Goal: Information Seeking & Learning: Learn about a topic

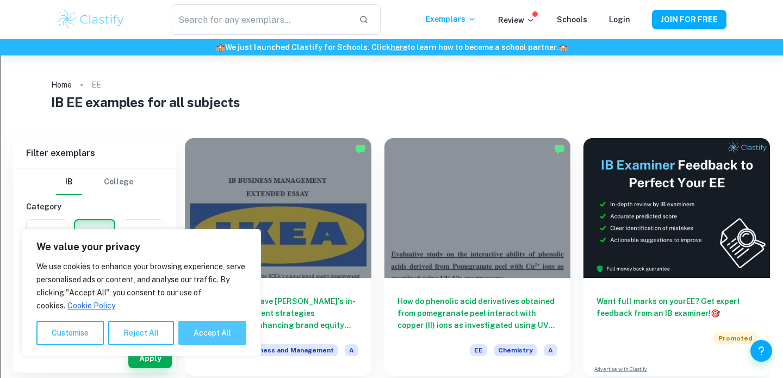
click at [196, 328] on button "Accept All" at bounding box center [212, 333] width 68 height 24
checkbox input "true"
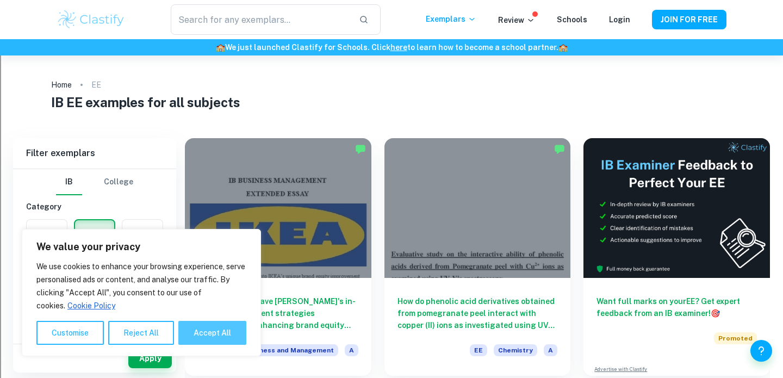
checkbox input "true"
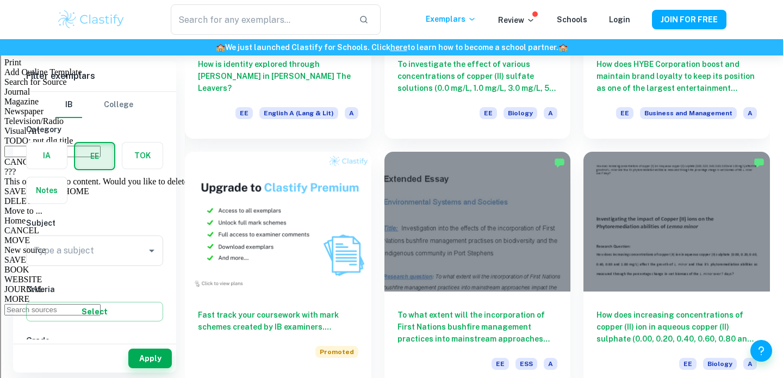
scroll to position [490, 0]
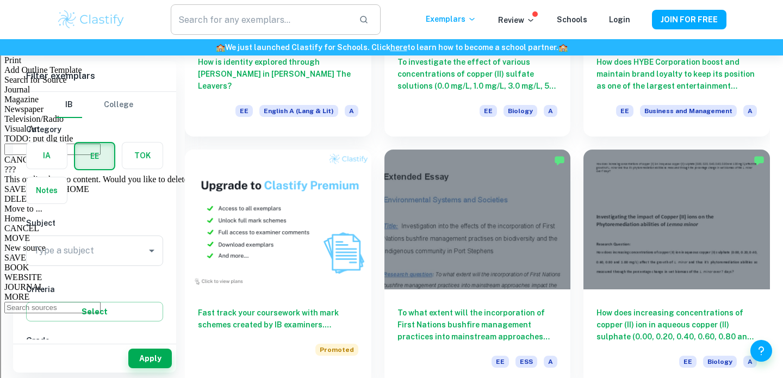
click at [222, 29] on input "text" at bounding box center [260, 19] width 179 height 30
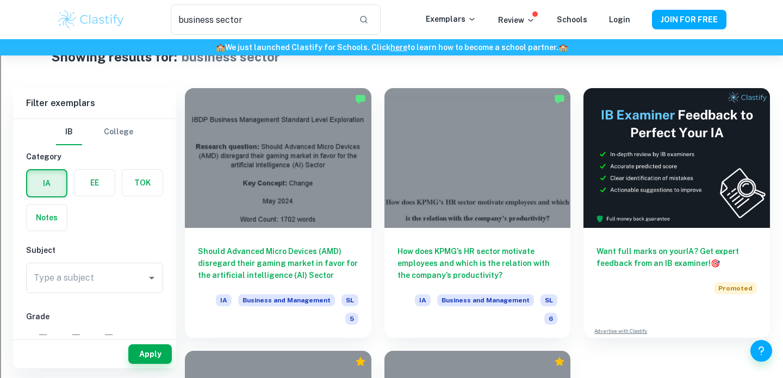
scroll to position [28, 0]
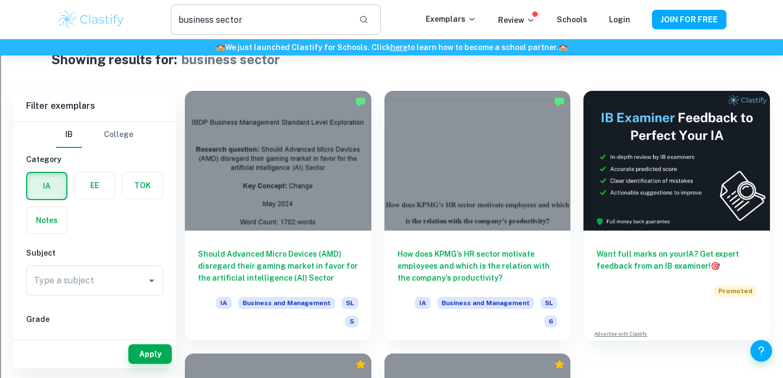
click at [238, 15] on input "business sector" at bounding box center [260, 19] width 179 height 30
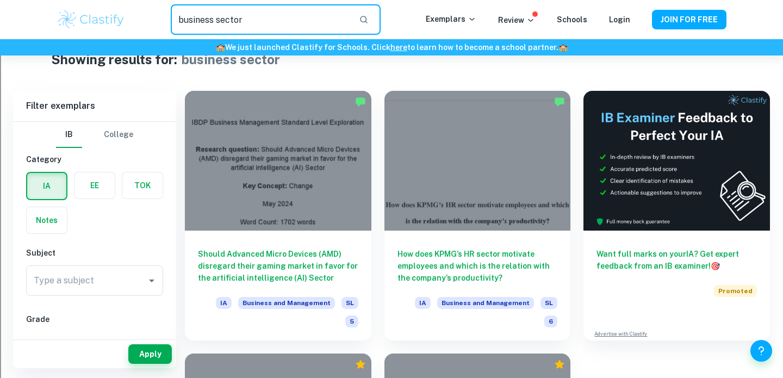
click at [238, 15] on input "business sector" at bounding box center [260, 19] width 179 height 30
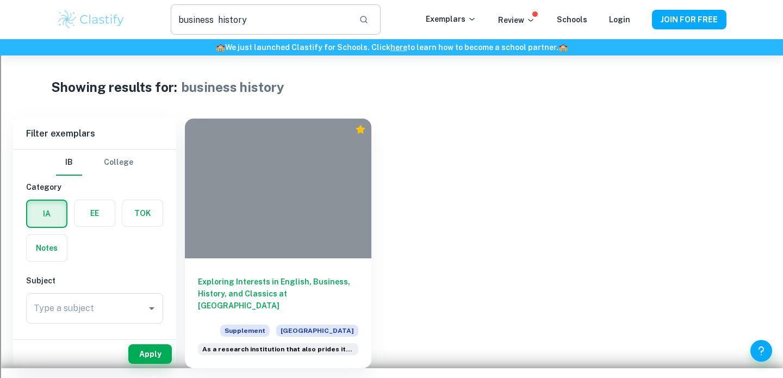
click at [233, 15] on input "business history" at bounding box center [260, 19] width 179 height 30
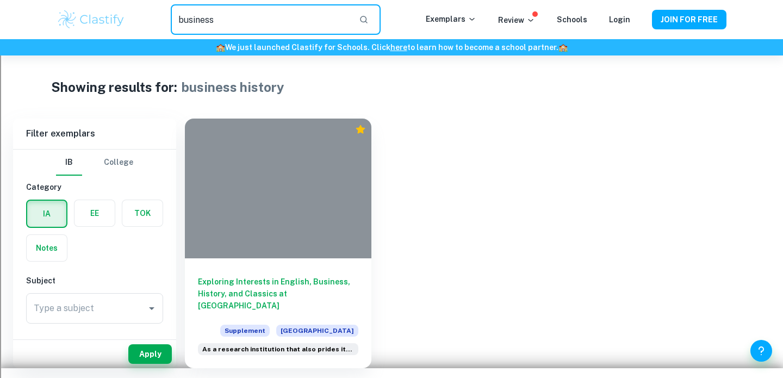
type input "business"
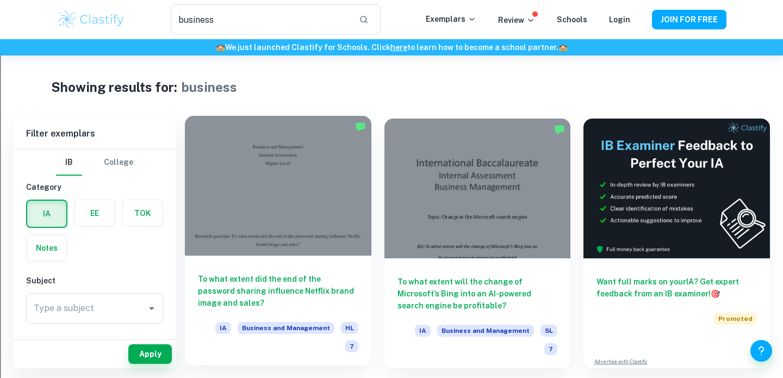
click at [320, 241] on div at bounding box center [278, 186] width 186 height 140
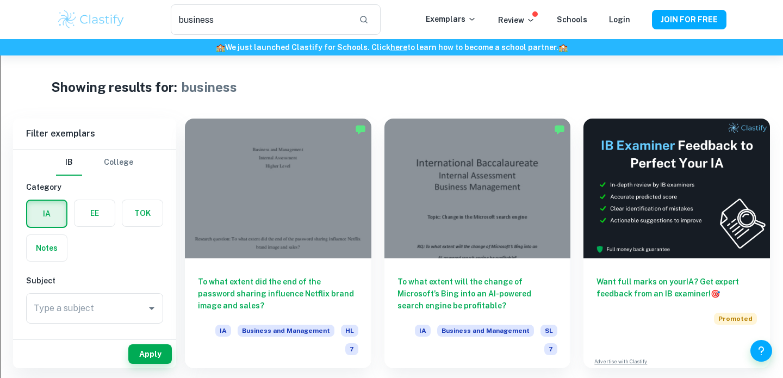
click at [95, 215] on label "button" at bounding box center [94, 213] width 40 height 26
click at [0, 0] on input "radio" at bounding box center [0, 0] width 0 height 0
click at [95, 221] on label "button" at bounding box center [94, 214] width 39 height 26
click at [0, 0] on input "radio" at bounding box center [0, 0] width 0 height 0
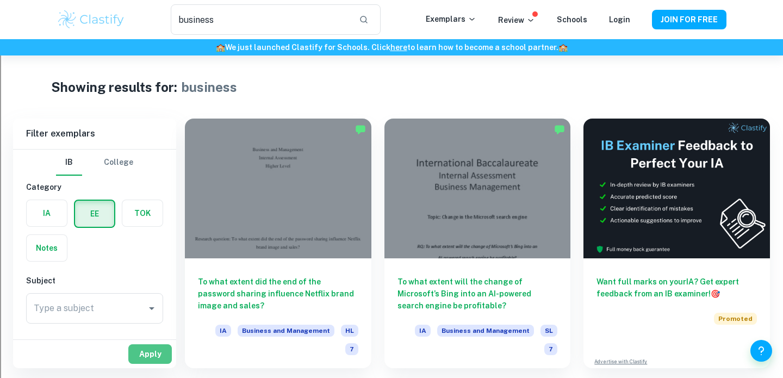
click at [142, 346] on button "Apply" at bounding box center [149, 354] width 43 height 20
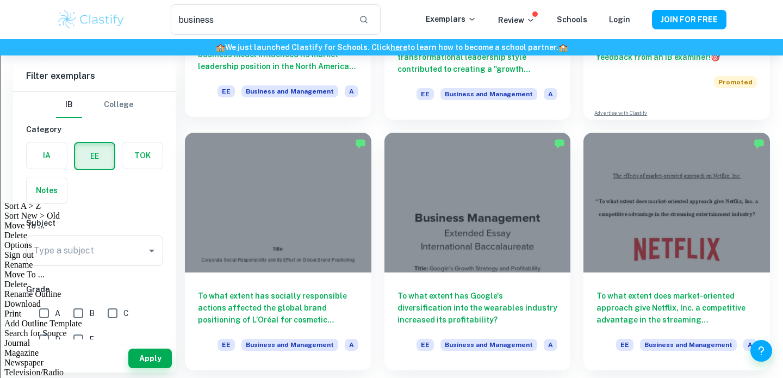
scroll to position [238, 0]
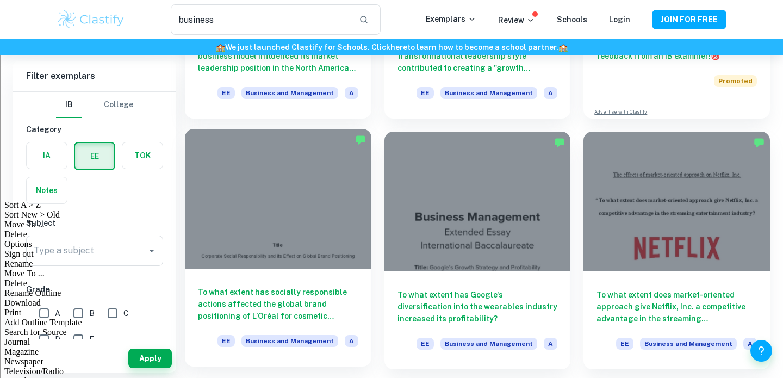
click at [292, 189] on div at bounding box center [278, 199] width 186 height 140
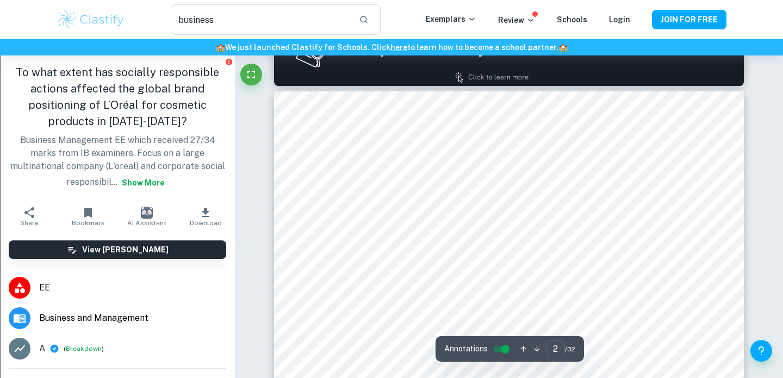
scroll to position [718, 0]
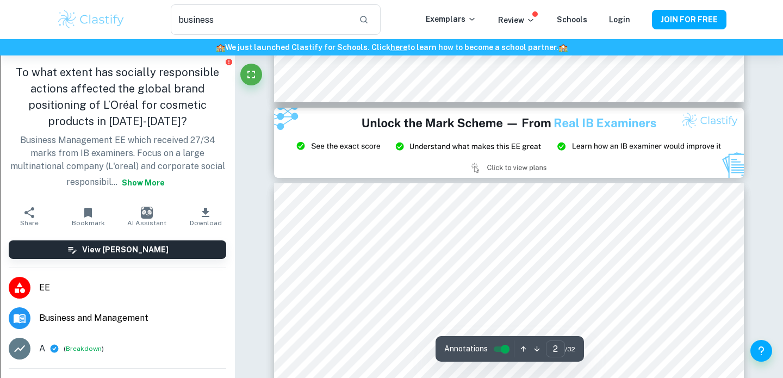
type input "3"
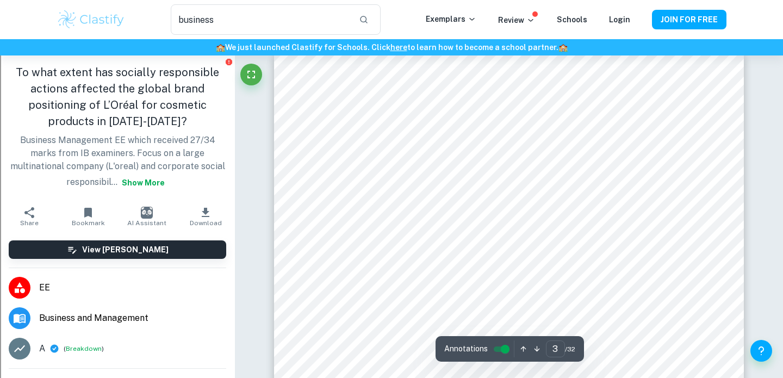
scroll to position [1534, 0]
